Goal: Task Accomplishment & Management: Manage account settings

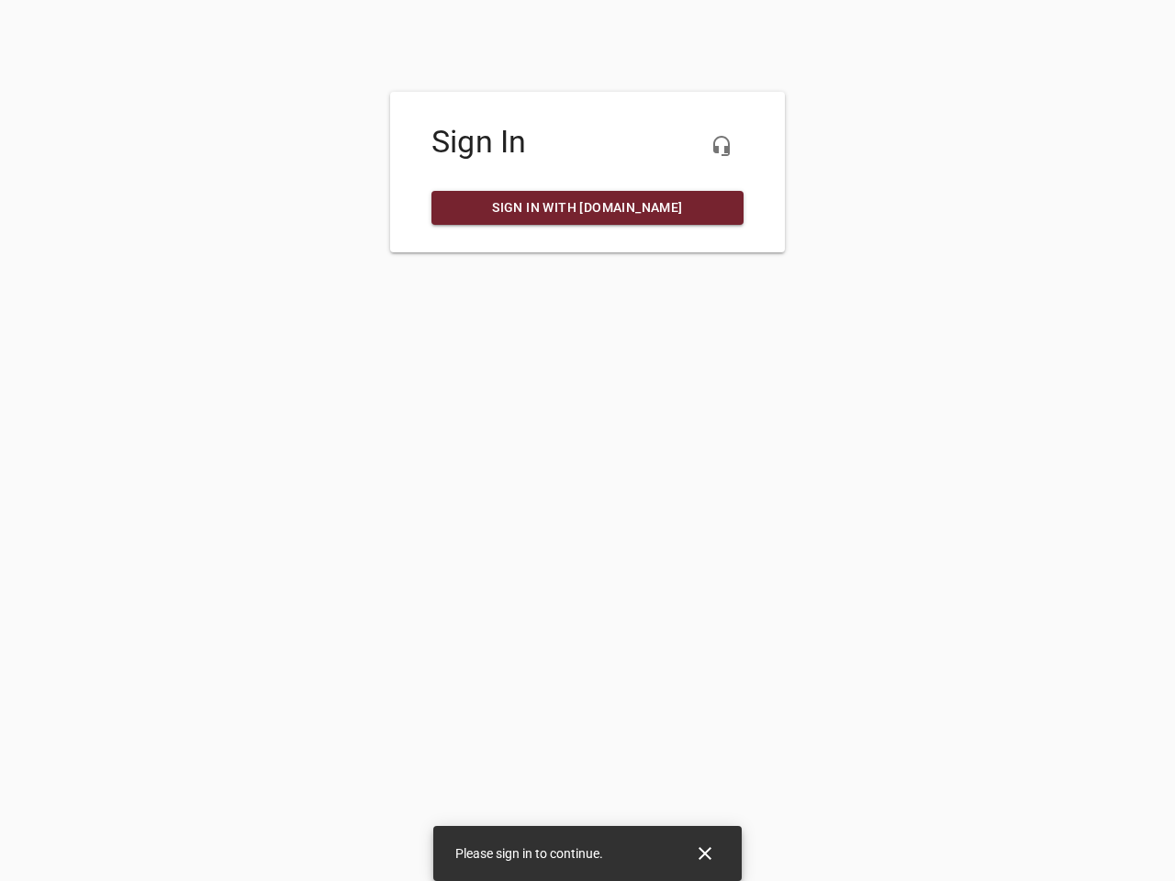
click at [721, 146] on icon "button" at bounding box center [721, 146] width 22 height 22
click at [705, 853] on icon "Close" at bounding box center [704, 853] width 13 height 13
